Goal: Find specific page/section: Find specific page/section

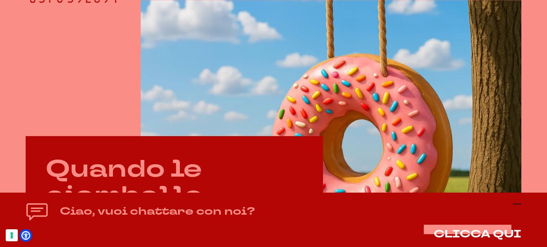
scroll to position [250, 0]
click at [518, 205] on icon at bounding box center [516, 204] width 9 height 9
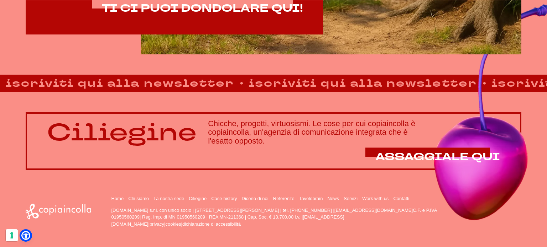
scroll to position [521, 0]
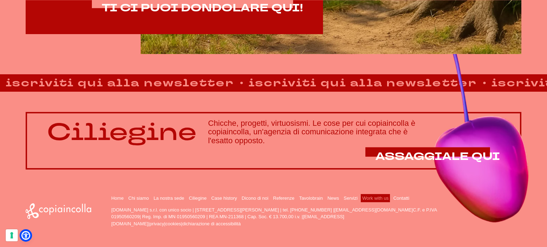
click at [383, 196] on link "Work with us" at bounding box center [375, 198] width 26 height 5
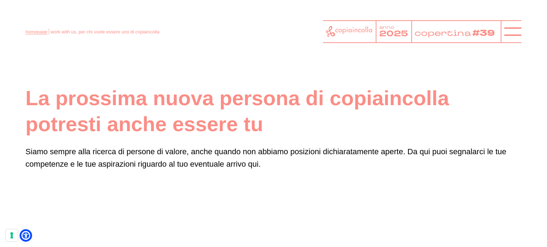
click at [29, 32] on link "homepage" at bounding box center [37, 31] width 22 height 5
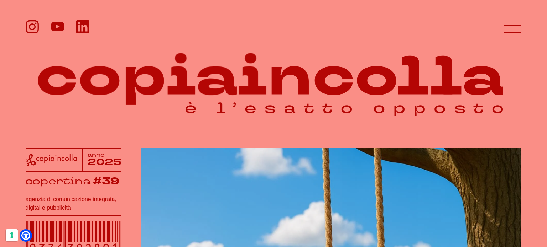
click at [81, 23] on icon at bounding box center [82, 26] width 13 height 13
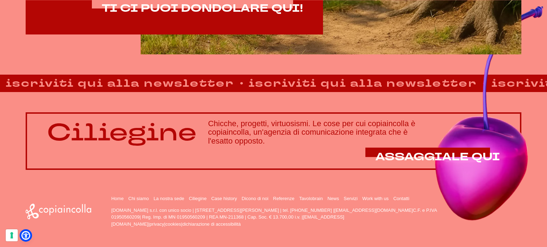
scroll to position [521, 0]
